Goal: Use online tool/utility: Use online tool/utility

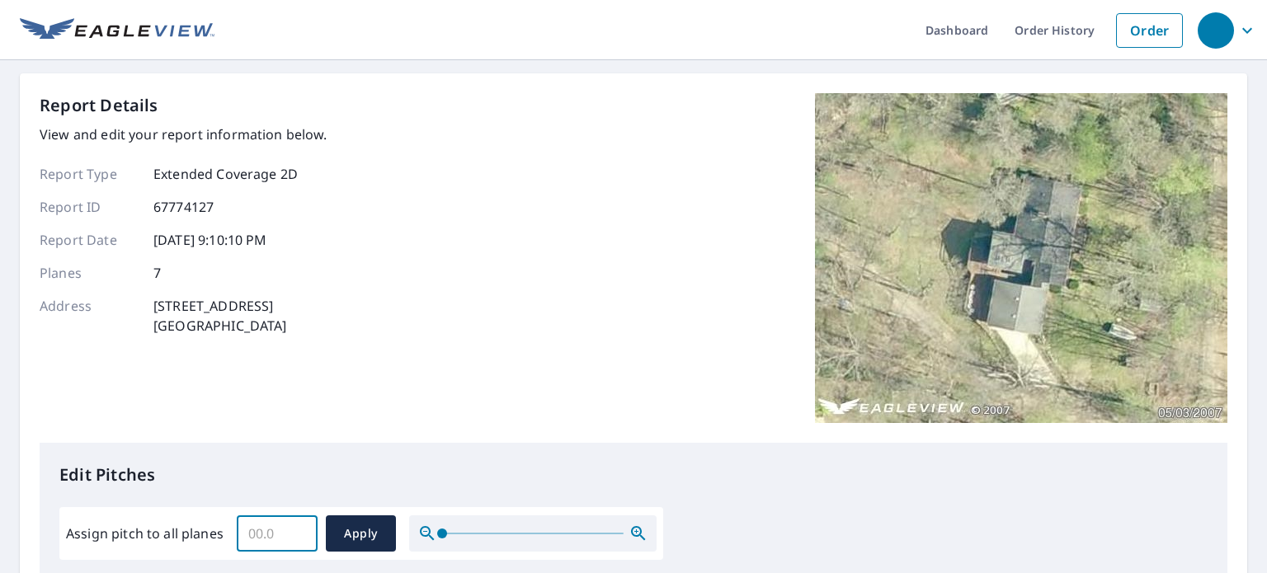
click at [255, 523] on input "Assign pitch to all planes" at bounding box center [277, 533] width 81 height 46
type input "6"
click at [369, 527] on span "Apply" at bounding box center [361, 534] width 44 height 21
type input "6"
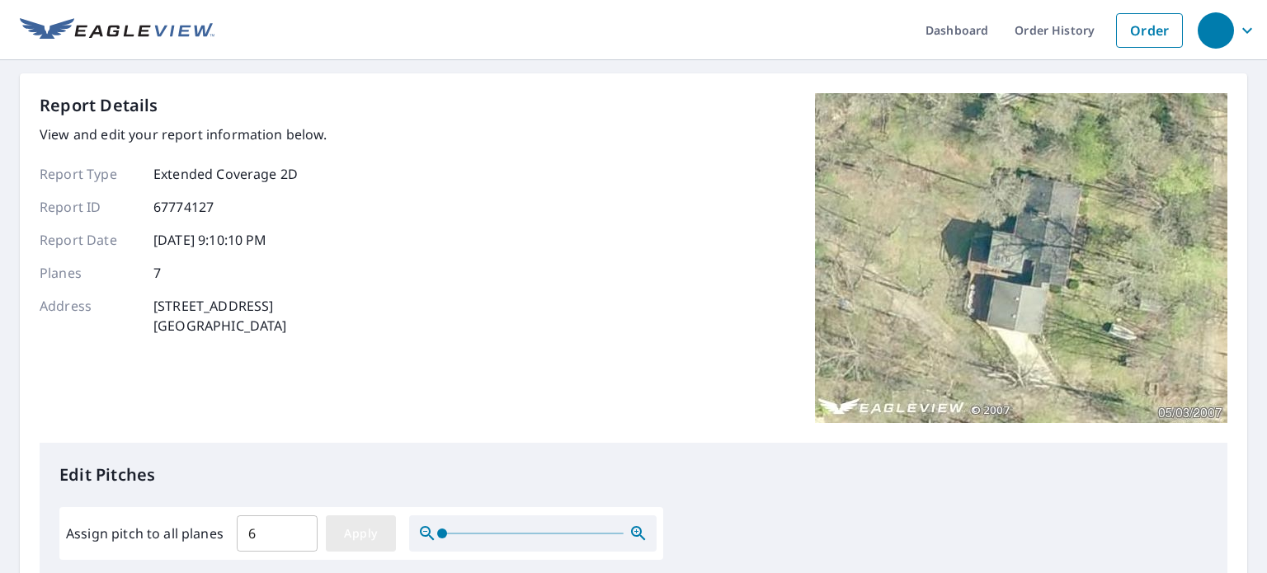
type input "6"
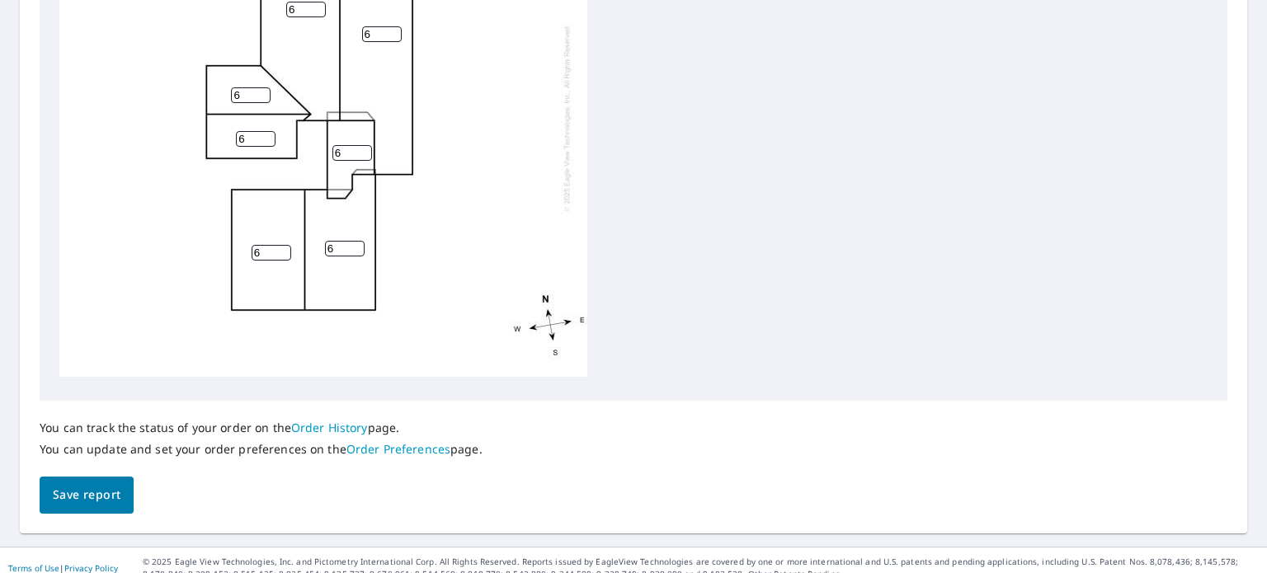
scroll to position [731, 0]
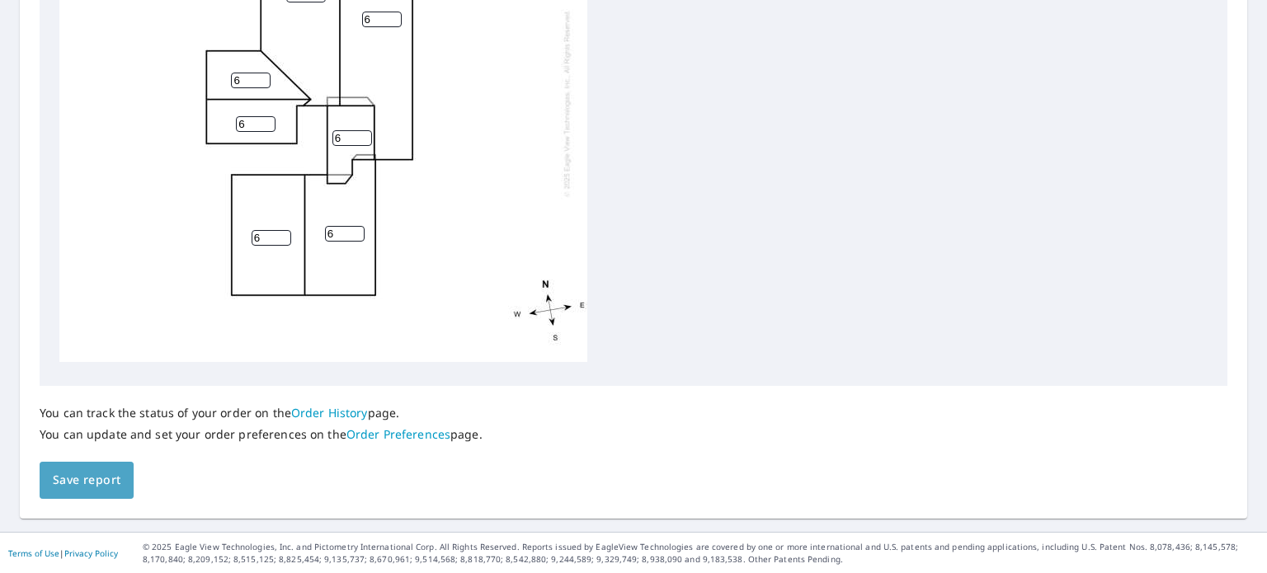
click at [92, 487] on span "Save report" at bounding box center [87, 480] width 68 height 21
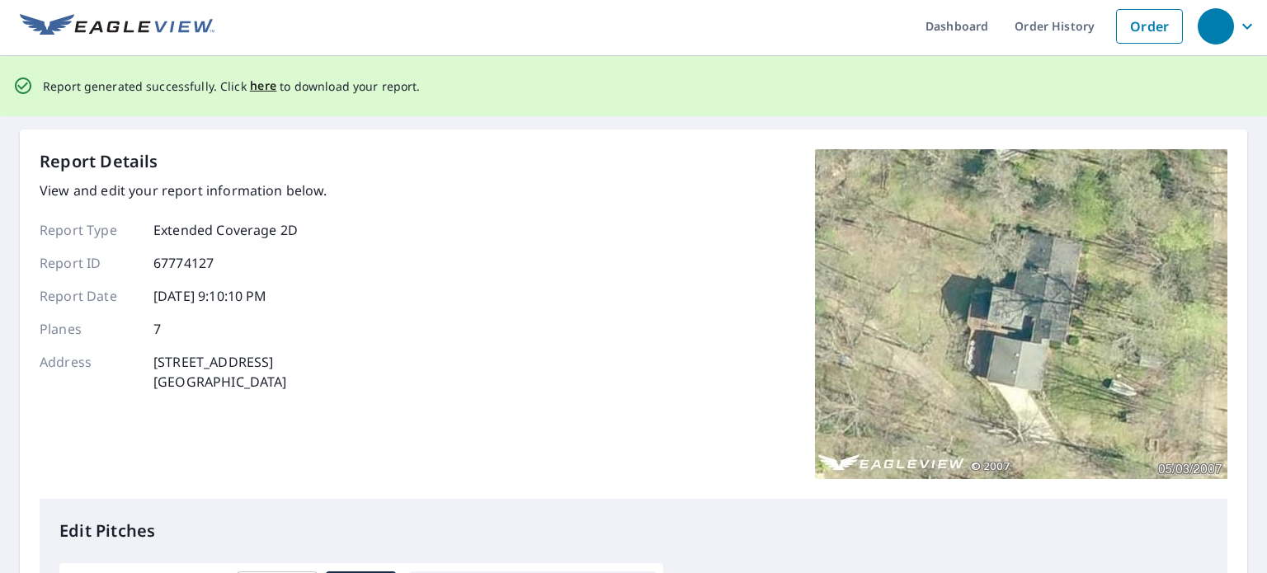
scroll to position [0, 0]
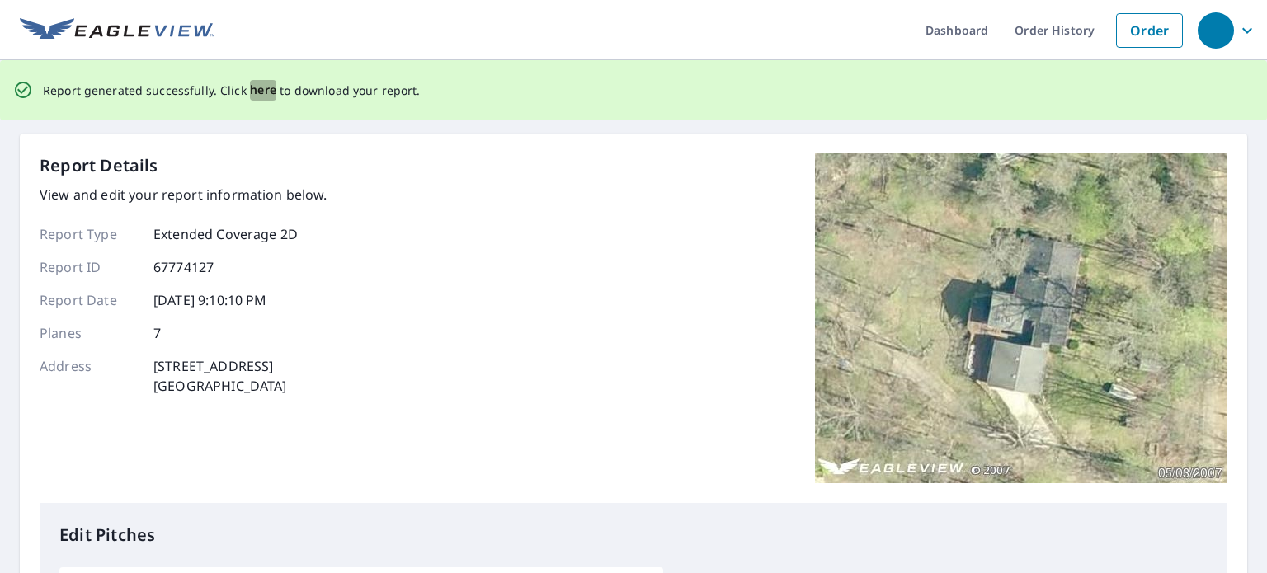
click at [254, 92] on span "here" at bounding box center [263, 90] width 27 height 21
